Goal: Transaction & Acquisition: Register for event/course

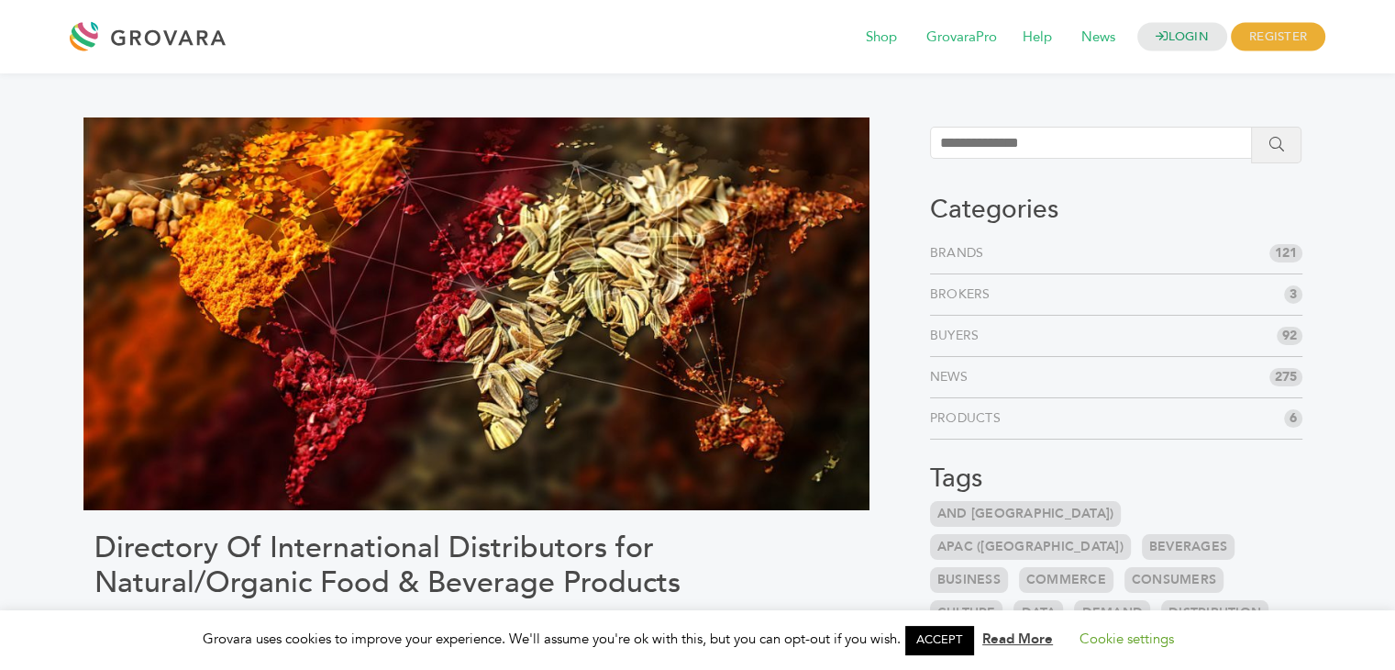
click at [987, 294] on link "Brokers" at bounding box center [964, 294] width 68 height 18
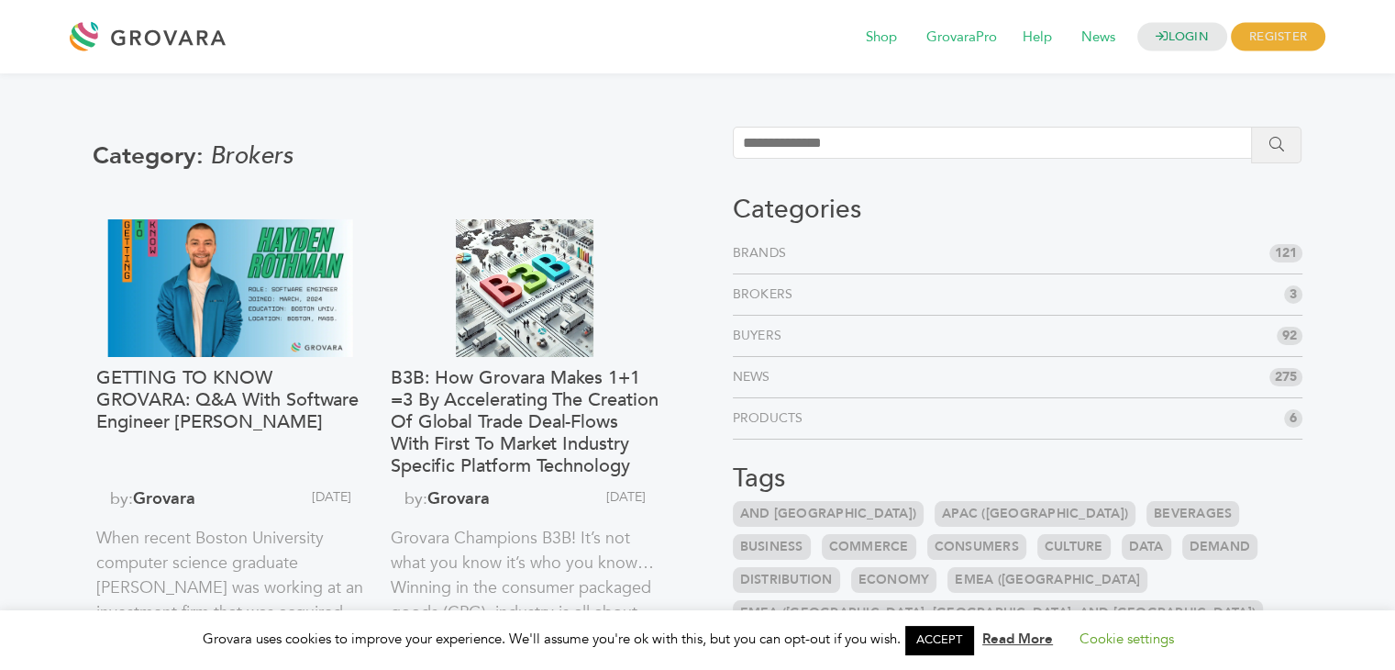
click at [954, 651] on link "ACCEPT" at bounding box center [939, 640] width 68 height 28
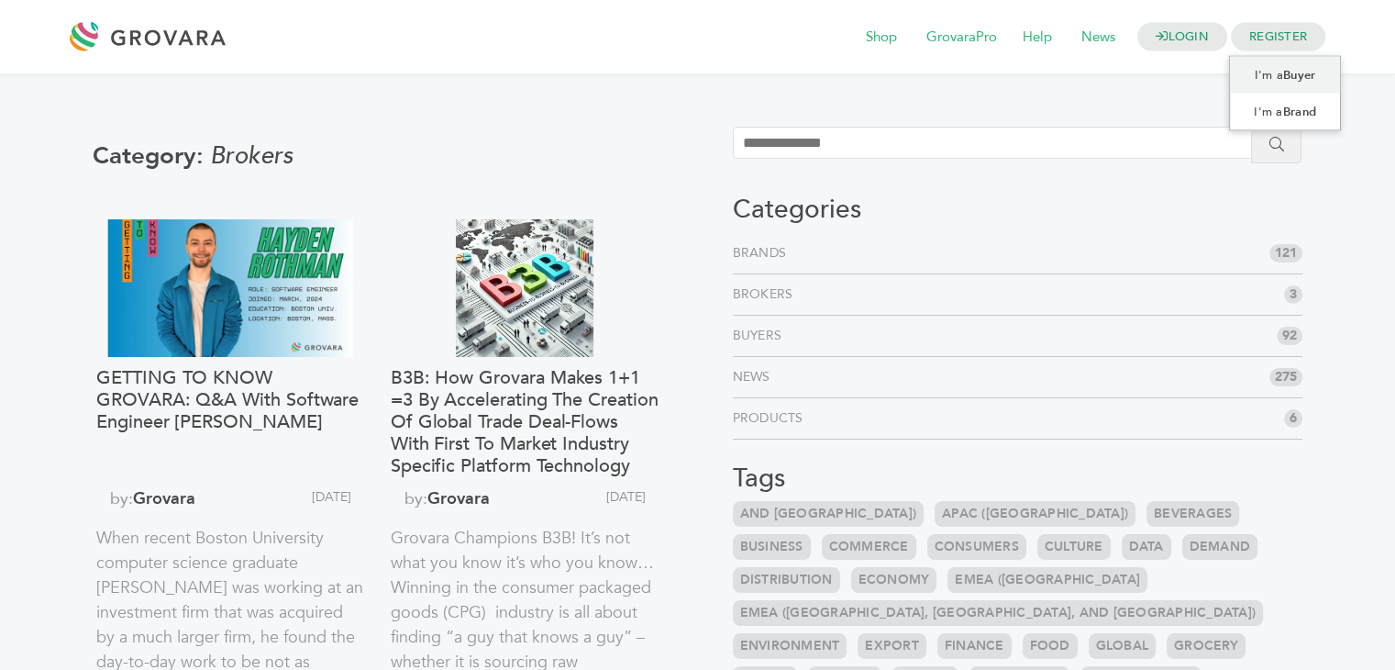
click at [1279, 38] on span "REGISTER" at bounding box center [1278, 37] width 94 height 28
click at [1273, 111] on link "I'm a Brand" at bounding box center [1285, 112] width 111 height 37
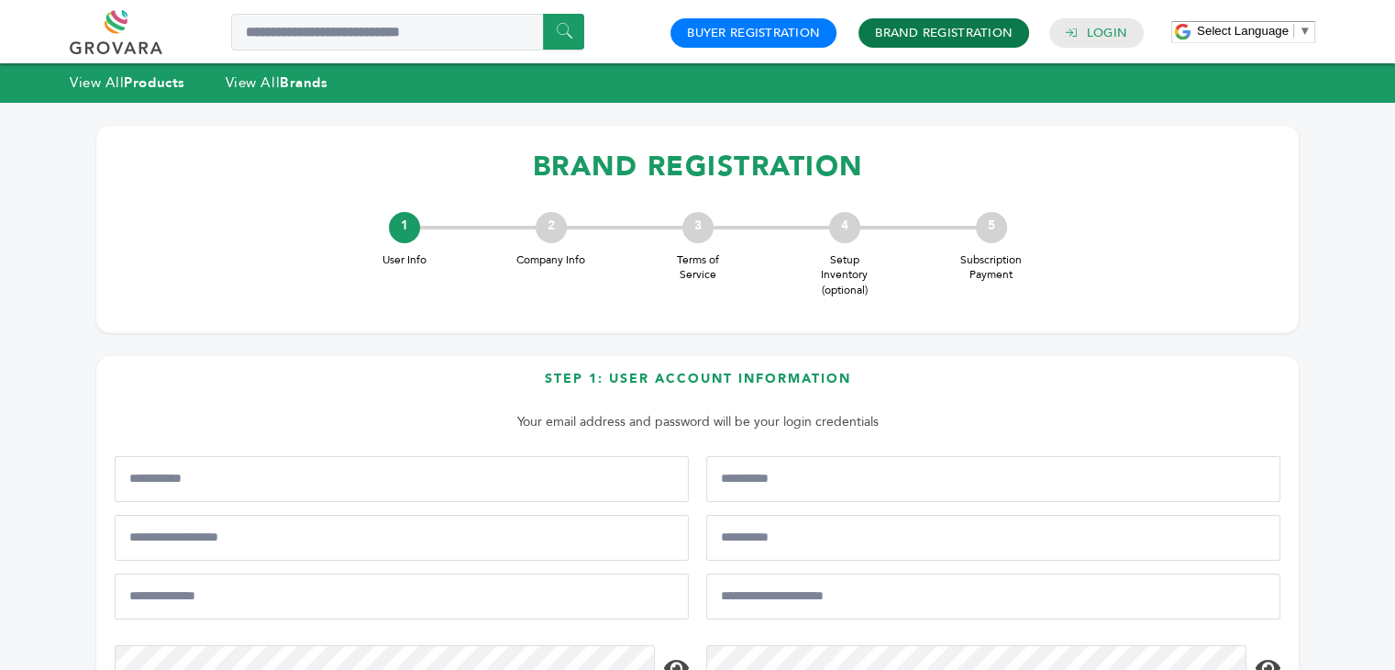
click at [947, 37] on link "Brand Registration" at bounding box center [944, 33] width 138 height 17
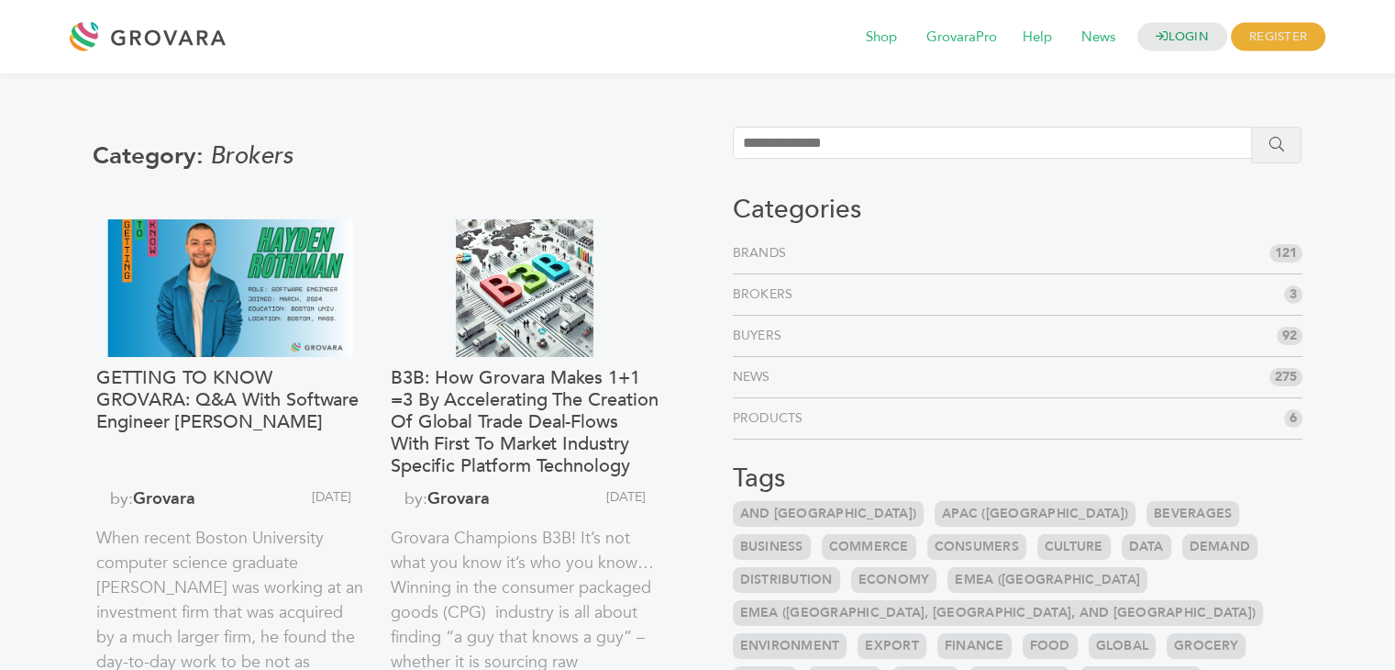
click at [1298, 256] on span "121" at bounding box center [1285, 253] width 33 height 18
click at [792, 244] on link "Brands" at bounding box center [763, 253] width 61 height 18
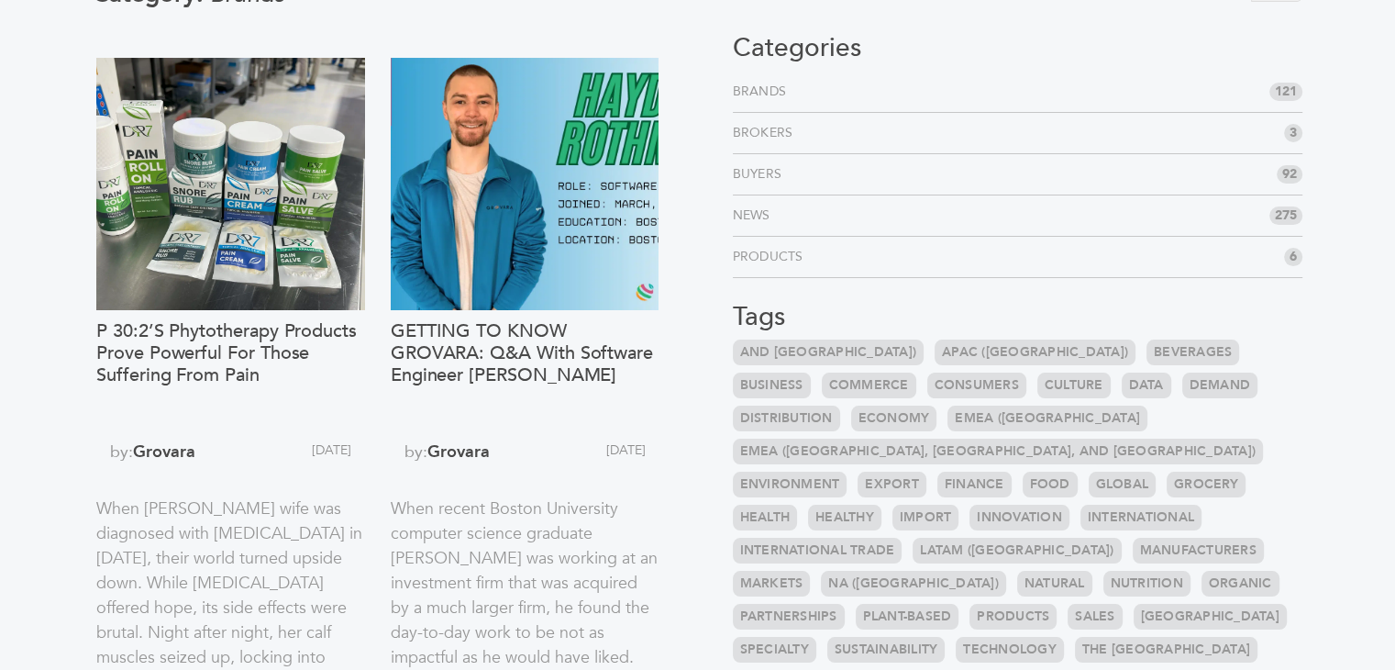
scroll to position [275, 0]
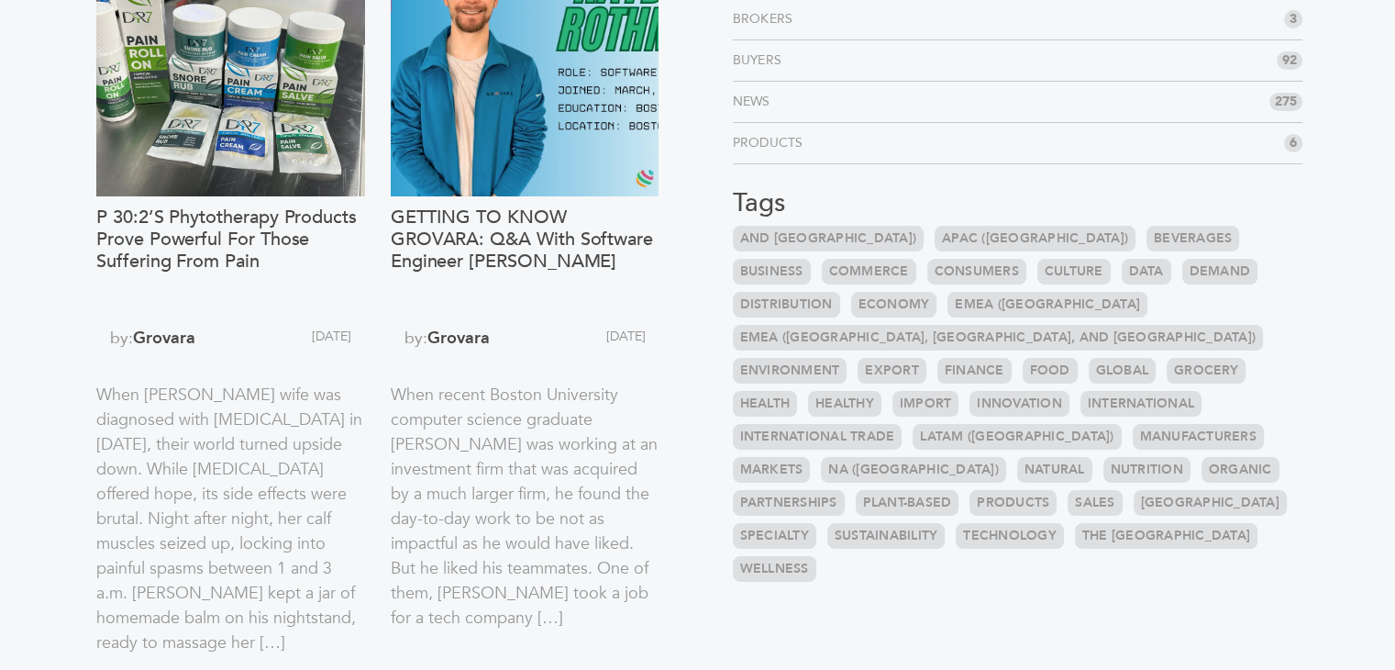
click at [1147, 234] on link "Beverages" at bounding box center [1193, 239] width 93 height 26
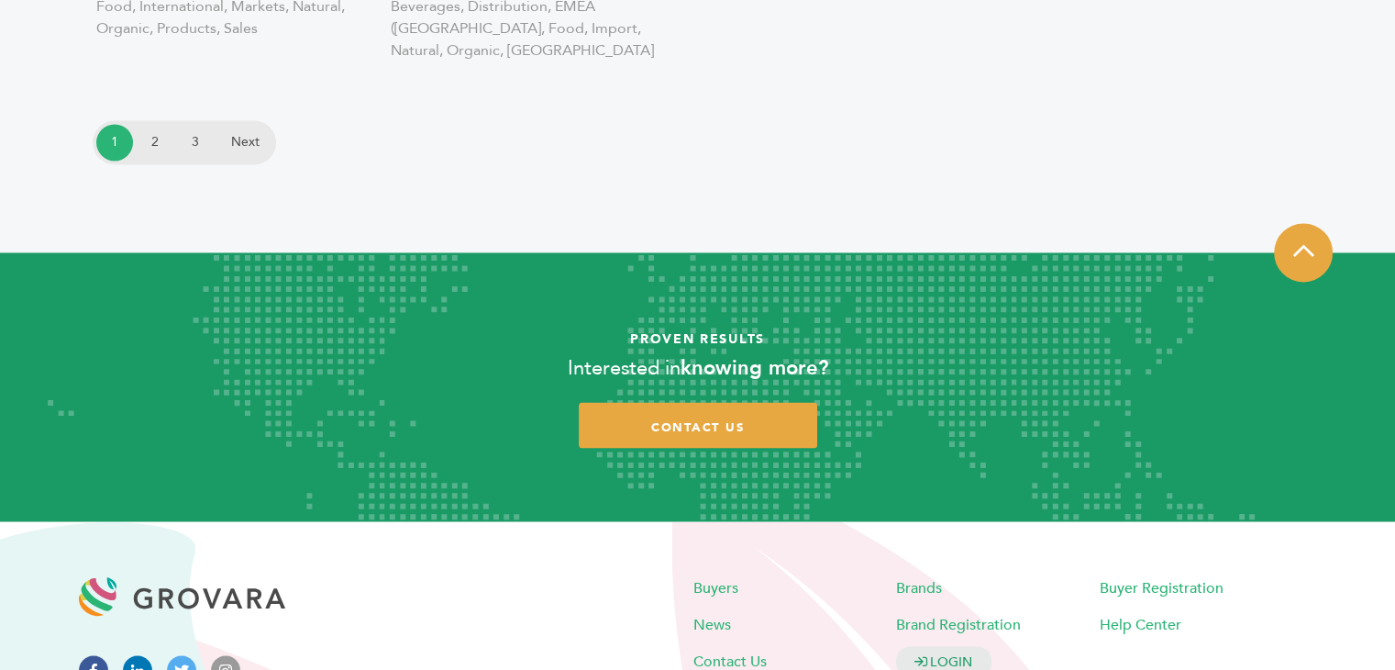
scroll to position [3180, 0]
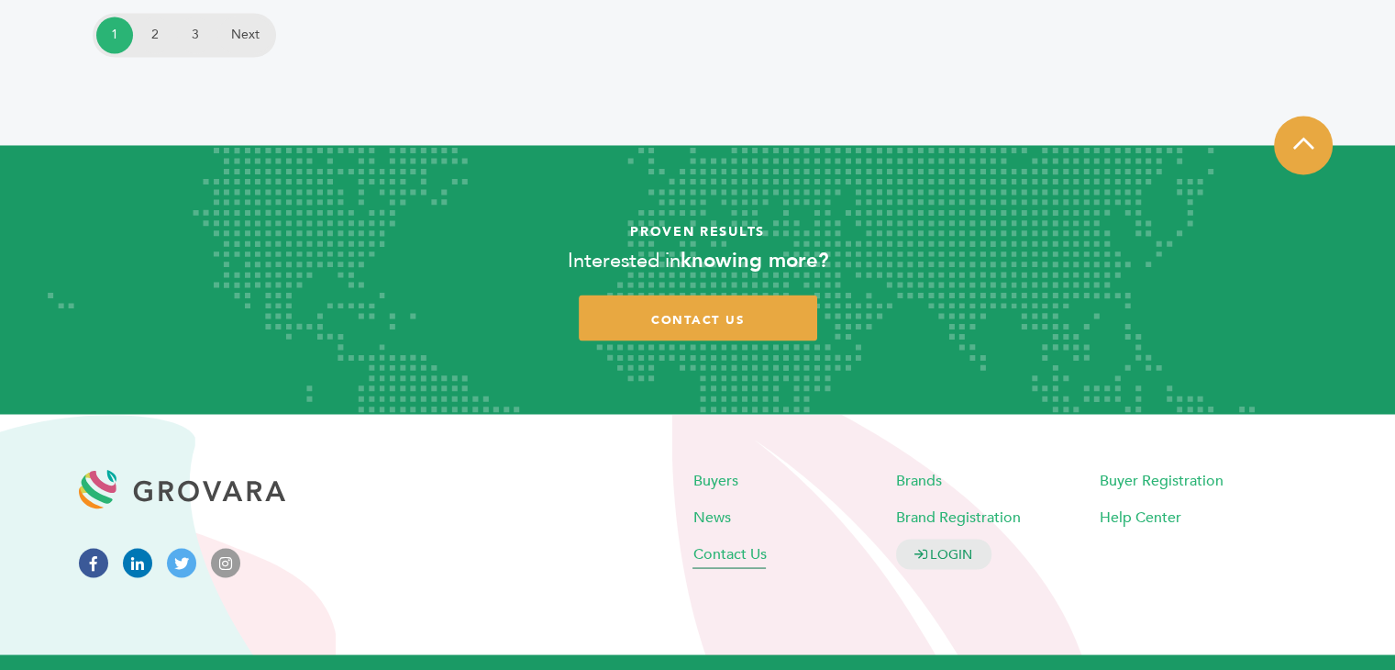
click at [757, 543] on span "Contact Us" at bounding box center [728, 553] width 73 height 20
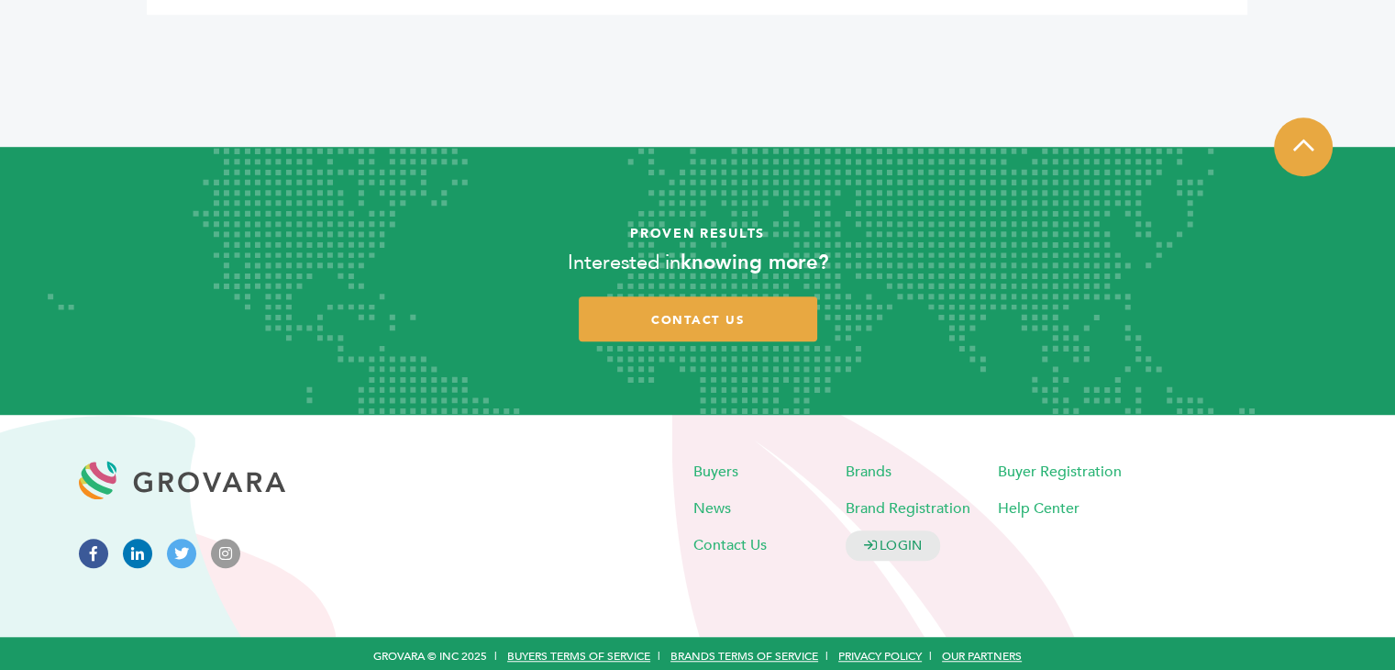
scroll to position [1210, 0]
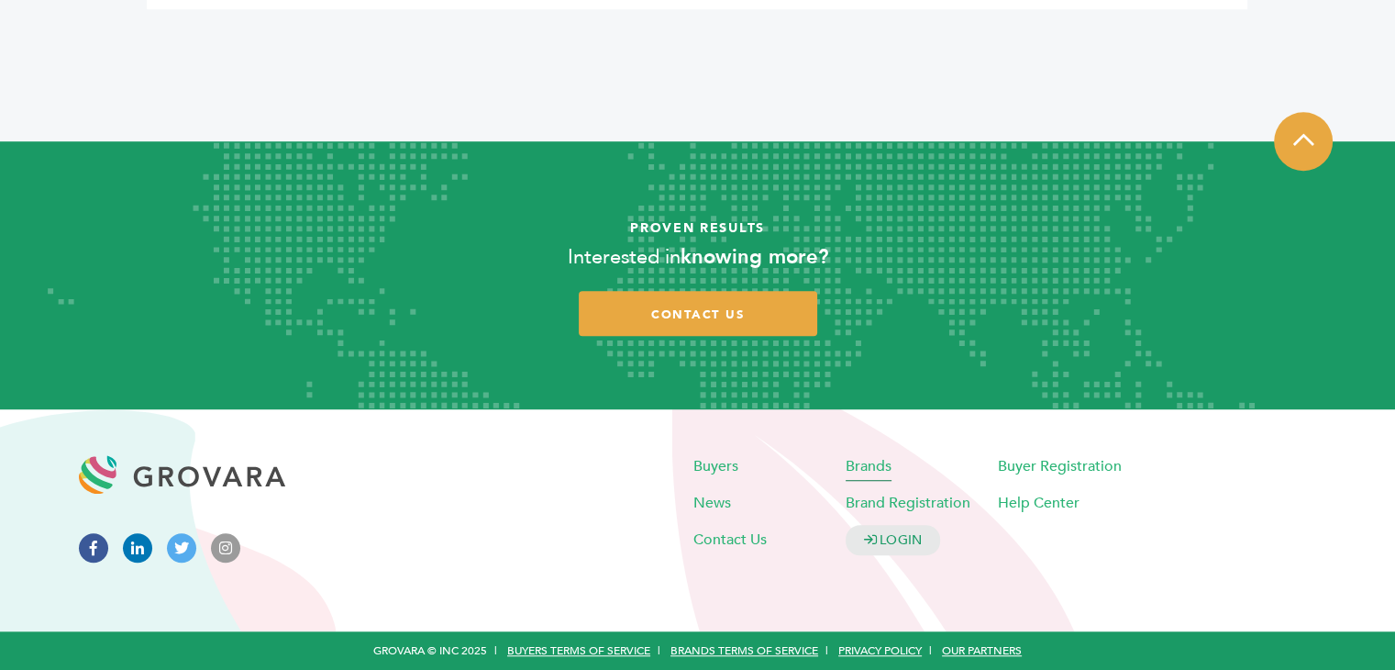
click at [881, 467] on span "Brands" at bounding box center [869, 466] width 46 height 20
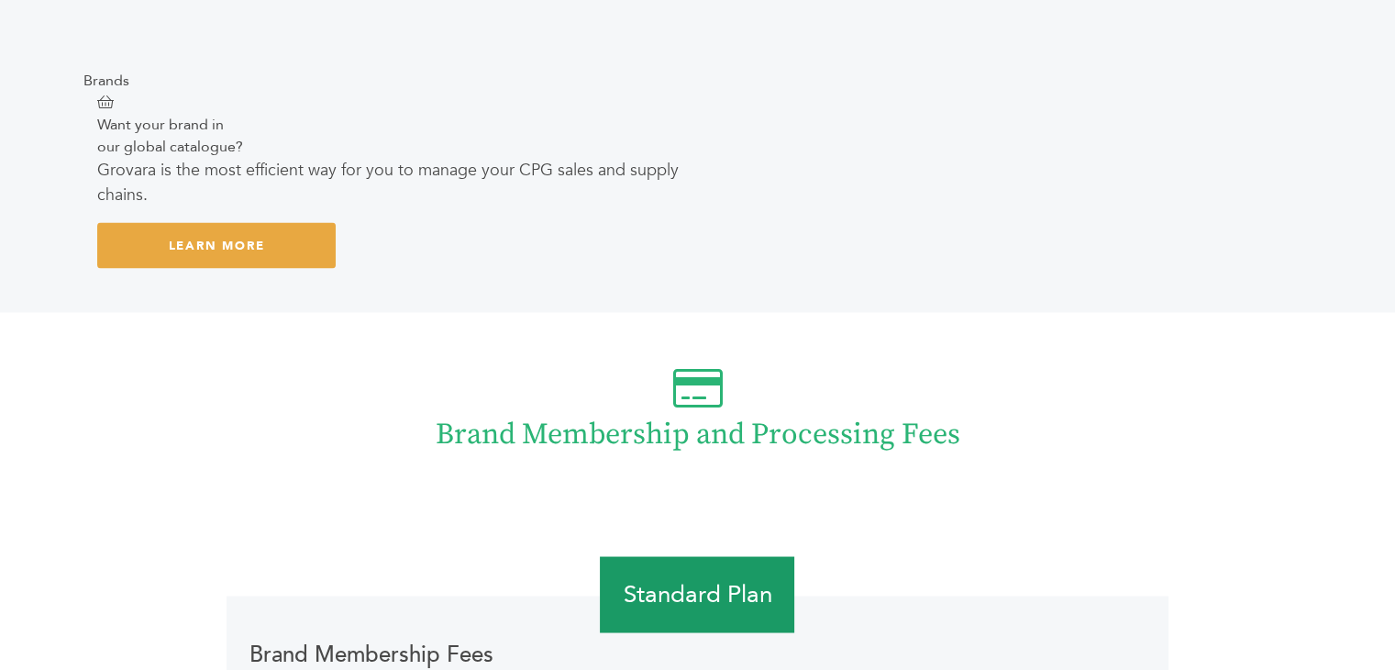
scroll to position [3027, 0]
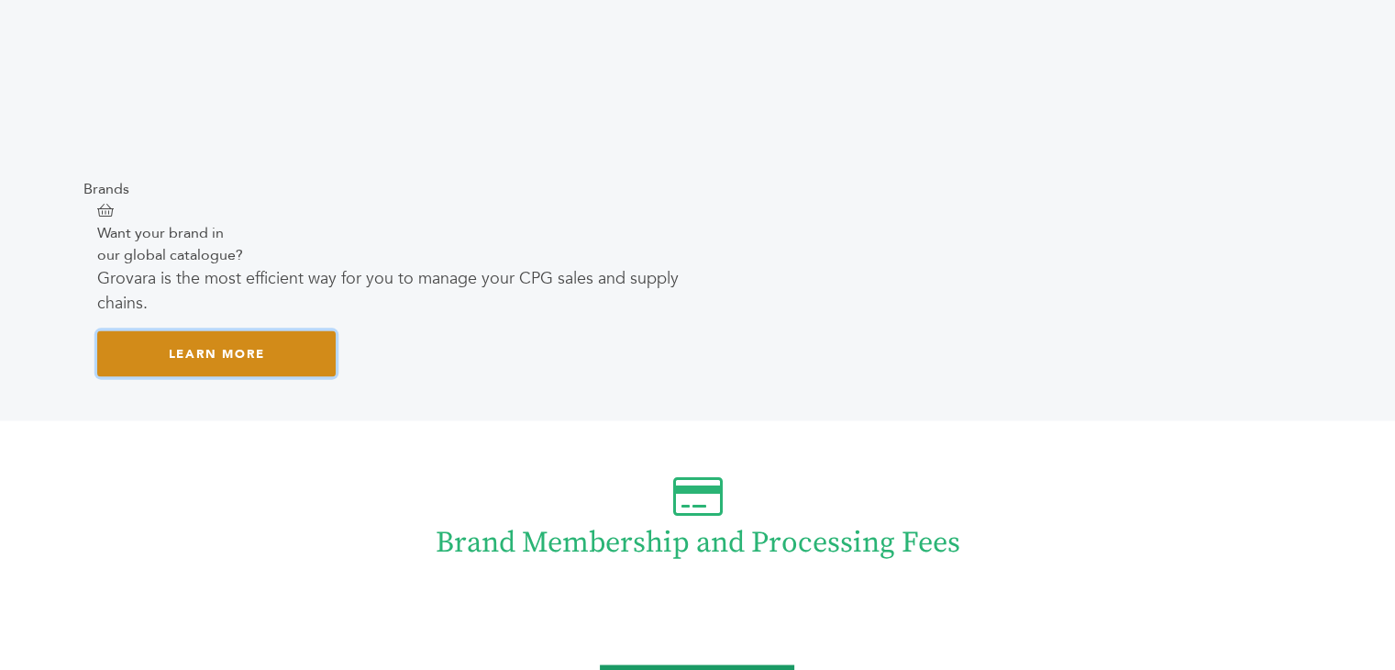
click at [278, 349] on link "Learn More" at bounding box center [216, 353] width 238 height 47
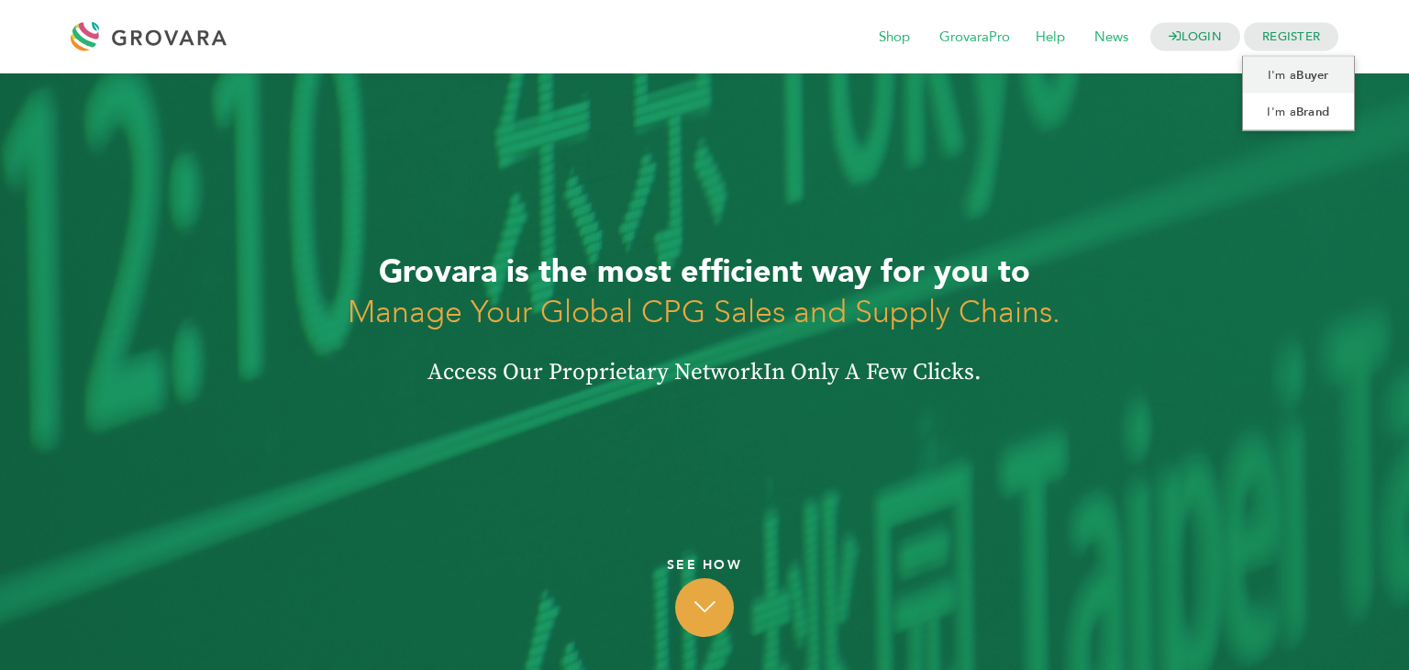
click at [1287, 39] on span "REGISTER" at bounding box center [1291, 37] width 94 height 28
click at [1317, 104] on b "Brand" at bounding box center [1312, 112] width 33 height 17
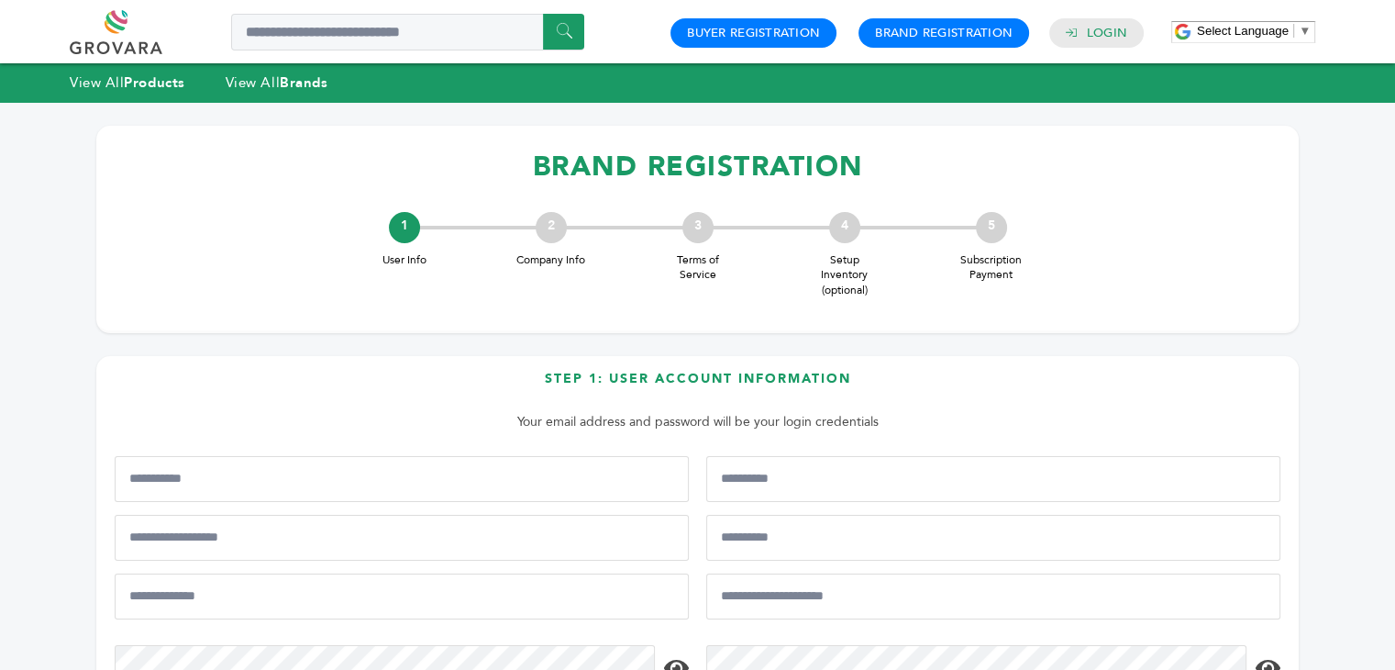
click at [123, 27] on link at bounding box center [137, 32] width 134 height 44
